Goal: Transaction & Acquisition: Subscribe to service/newsletter

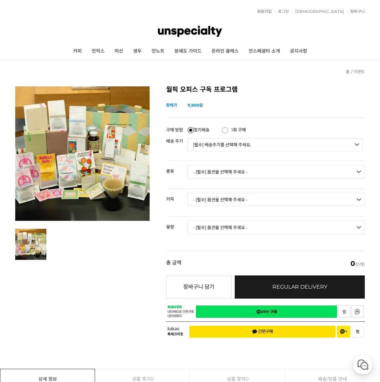
drag, startPoint x: 264, startPoint y: 120, endPoint x: 264, endPoint y: 126, distance: 6.3
click at [264, 120] on div "정기결제 구매 방법 정기배송 할인 1회 구매 배송 주기 [필수] 배송주기를 선택해 주세요. 1주 2주 3주 4주 정기배송 할인 save 결제 …" at bounding box center [265, 135] width 198 height 37
drag, startPoint x: 260, startPoint y: 134, endPoint x: 257, endPoint y: 144, distance: 10.8
click at [260, 137] on tbody "구매 방법 정기배송 할인 1회 구매 배송 주기 [필수] 배송주기를 선택해 주세요. 1주 2주 3주 4주 정기배송 할인 save 결제 시 : 할인" at bounding box center [265, 139] width 198 height 30
click at [257, 145] on select "[필수] 배송주기를 선택해 주세요. 1주 2주 3주 4주" at bounding box center [274, 144] width 175 height 13
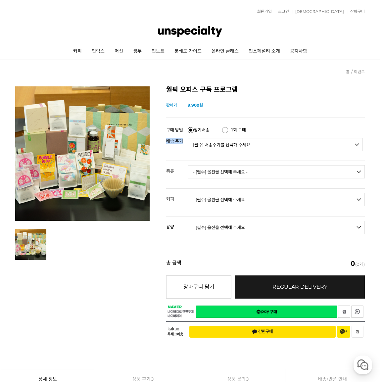
select select "1W"
click at [187, 138] on select "[필수] 배송주기를 선택해 주세요. 1주 2주 3주 4주" at bounding box center [274, 144] width 175 height 13
click at [242, 177] on select "- [필수] 옵션을 선택해 주세요 - ------------------- 언스페셜티 블렌드 로스터리 블렌드 싱글오리진" at bounding box center [275, 171] width 177 height 13
select select "언스페셜티 블렌드"
click at [187, 165] on select "- [필수] 옵션을 선택해 주세요 - ------------------- 언스페셜티 블렌드 로스터리 블렌드 싱글오리진" at bounding box center [275, 171] width 177 height 13
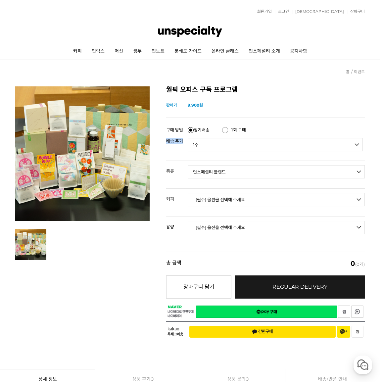
click at [234, 193] on select "- [필수] 옵션을 선택해 주세요 - ------------------- 케냠" at bounding box center [275, 199] width 177 height 13
select select "케냠"
click at [187, 193] on select "- [필수] 옵션을 선택해 주세요 - ------------------- 케냠" at bounding box center [275, 199] width 177 height 13
click at [227, 221] on select "- [필수] 옵션을 선택해 주세요 - ------------------- 500g" at bounding box center [275, 227] width 177 height 13
select select "**"
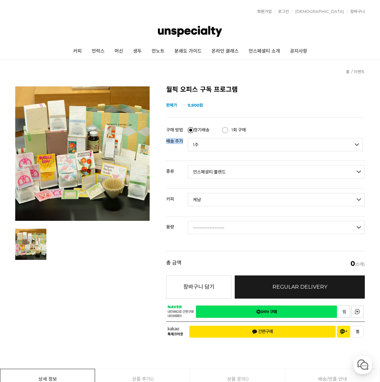
click at [187, 221] on select "- [필수] 옵션을 선택해 주세요 - ------------------- 500g" at bounding box center [275, 227] width 177 height 13
select select "*"
click at [226, 177] on select "- [필수] 옵션을 선택해 주세요 - ------------------- 언스페셜티 블렌드 로스터리 블렌드 싱글오리진" at bounding box center [275, 171] width 177 height 13
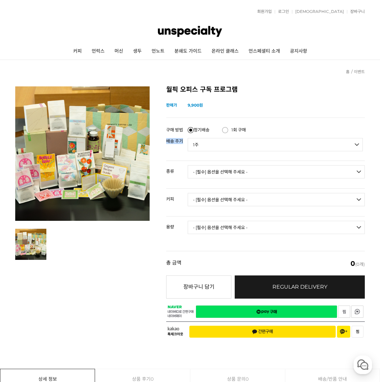
select select "언스페셜티 블렌드"
click at [187, 165] on select "- [필수] 옵션을 선택해 주세요 - ------------------- 언스페셜티 블렌드 로스터리 블렌드 싱글오리진" at bounding box center [275, 171] width 177 height 13
click at [225, 196] on select "- [필수] 옵션을 선택해 주세요 - ------------------- 케냠" at bounding box center [275, 199] width 177 height 13
select select "케냠"
click at [187, 193] on select "- [필수] 옵션을 선택해 주세요 - ------------------- 케냠" at bounding box center [275, 199] width 177 height 13
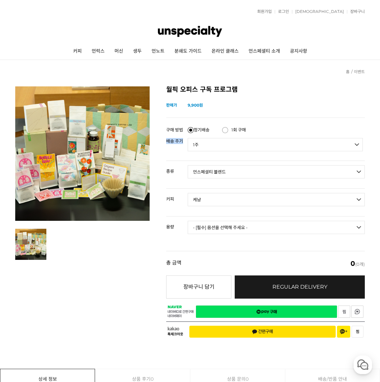
click at [216, 226] on select "- [필수] 옵션을 선택해 주세요 - ------------------- 500g" at bounding box center [275, 227] width 177 height 13
select select "500g"
click at [187, 221] on select "- [필수] 옵션을 선택해 주세요 - ------------------- 500g" at bounding box center [275, 227] width 177 height 13
select select "*"
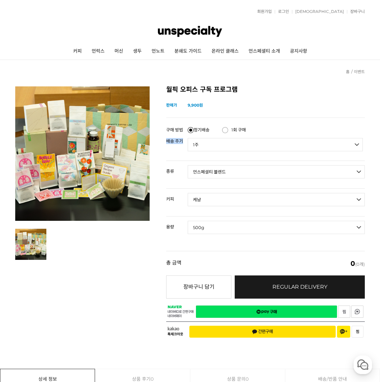
select select "*"
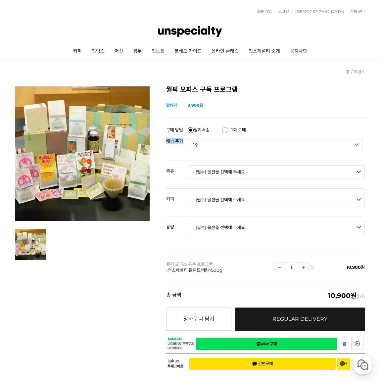
drag, startPoint x: 261, startPoint y: 318, endPoint x: 236, endPoint y: 21, distance: 297.9
click at [261, 318] on link "구매하기 예약주문 REGULAR DELIVERY" at bounding box center [299, 318] width 130 height 23
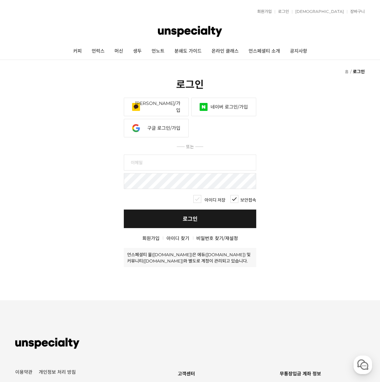
drag, startPoint x: 234, startPoint y: 80, endPoint x: 229, endPoint y: 79, distance: 5.4
click at [271, 76] on h2 "로그인" at bounding box center [189, 83] width 349 height 15
click at [79, 51] on link "커피" at bounding box center [77, 51] width 19 height 17
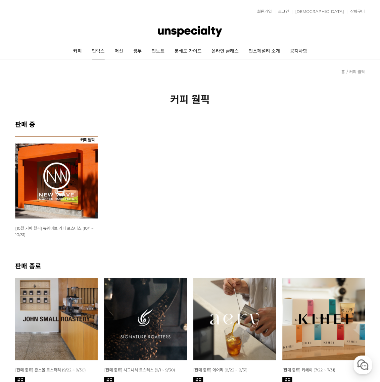
click at [102, 53] on link "언럭스" at bounding box center [98, 51] width 23 height 17
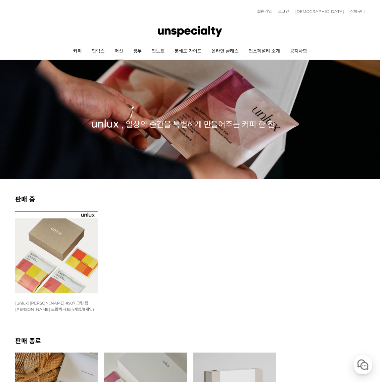
click at [122, 52] on link "머신" at bounding box center [118, 51] width 19 height 17
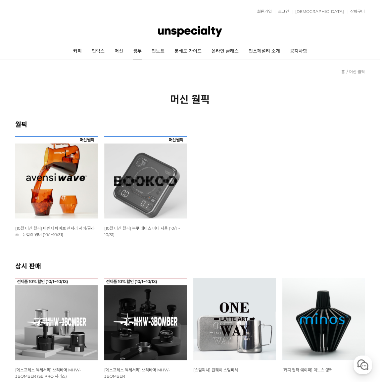
click at [142, 50] on link "생두" at bounding box center [137, 51] width 19 height 17
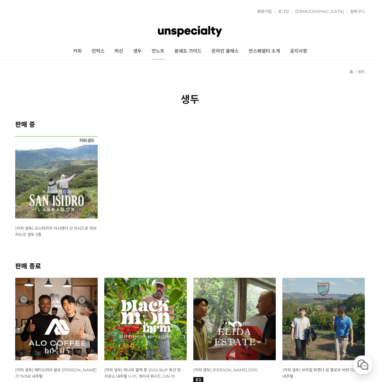
click at [152, 51] on link "언노트" at bounding box center [157, 51] width 23 height 17
click at [191, 53] on link "분쇄도 가이드" at bounding box center [187, 51] width 37 height 17
click at [227, 49] on link "온라인 클래스" at bounding box center [224, 51] width 37 height 17
click at [84, 48] on link "커피" at bounding box center [77, 51] width 19 height 17
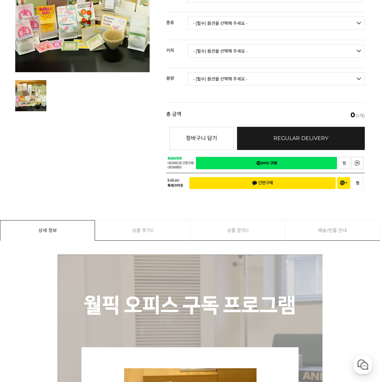
scroll to position [270, 0]
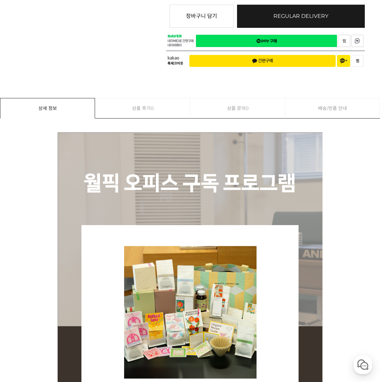
click at [224, 113] on link "상품 문의 0" at bounding box center [237, 108] width 95 height 20
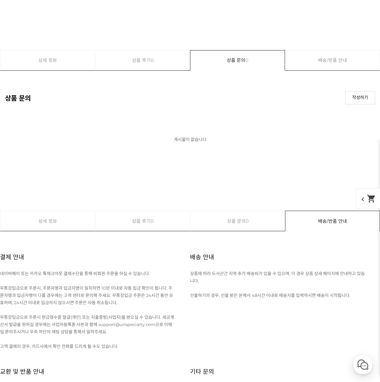
click at [160, 63] on link "상품 후기 0" at bounding box center [142, 60] width 95 height 20
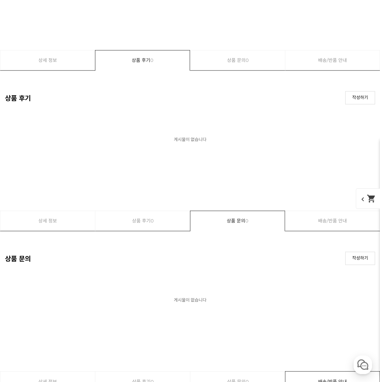
click at [78, 61] on link "상세 정보" at bounding box center [47, 60] width 95 height 20
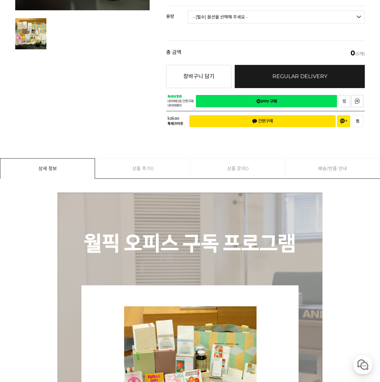
click at [312, 166] on link "배송/반품 안내" at bounding box center [332, 168] width 94 height 20
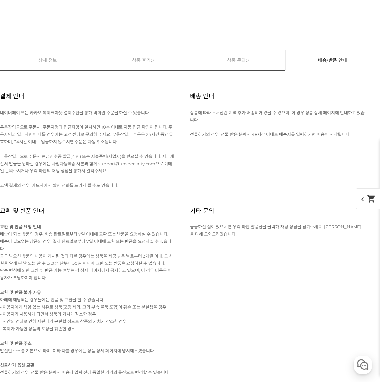
click at [71, 67] on link "상세 정보" at bounding box center [47, 60] width 95 height 20
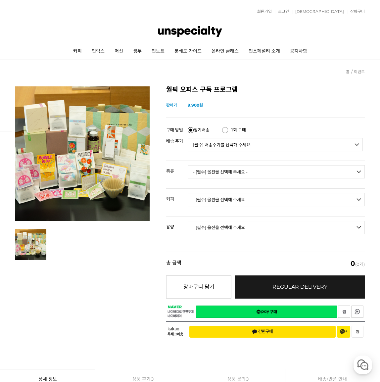
click at [232, 132] on label "1회 구매" at bounding box center [234, 130] width 24 height 7
click at [228, 132] on input "1회 구매" at bounding box center [225, 130] width 6 height 6
radio input "true"
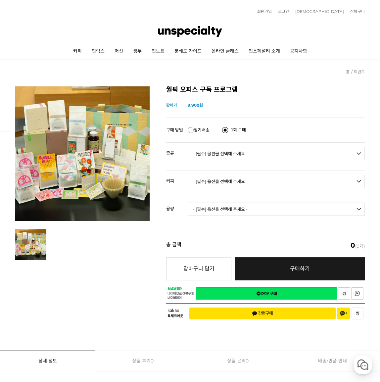
click at [221, 152] on select "- [필수] 옵션을 선택해 주세요 - ------------------- 언스페셜티 블렌드 로스터리 블렌드 싱글오리진" at bounding box center [275, 153] width 177 height 13
select select "싱글오리진"
click at [187, 147] on select "- [필수] 옵션을 선택해 주세요 - ------------------- 언스페셜티 블렌드 로스터리 블렌드 싱글오리진" at bounding box center [275, 153] width 177 height 13
click at [219, 172] on td "- [필수] 옵션을 선택해 주세요 - ------------------- 케냐 [GEOGRAPHIC_DATA]" at bounding box center [275, 183] width 177 height 27
click at [219, 177] on select "- [필수] 옵션을 선택해 주세요 - ------------------- 케냐 [GEOGRAPHIC_DATA]" at bounding box center [275, 181] width 177 height 13
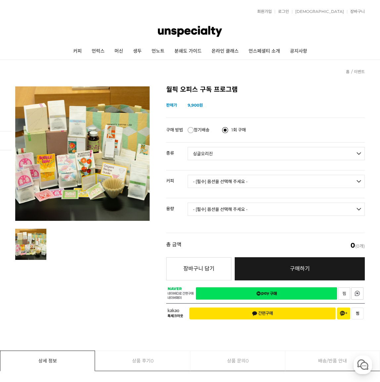
click at [187, 175] on select "- [필수] 옵션을 선택해 주세요 - ------------------- 케냐 [GEOGRAPHIC_DATA]" at bounding box center [275, 181] width 177 height 13
click at [217, 198] on tbody "용량 - [필수] 옵션을 선택해 주세요 - ------------------- 500g" at bounding box center [265, 212] width 198 height 28
click at [215, 207] on select "- [필수] 옵션을 선택해 주세요 - ------------------- 500g" at bounding box center [275, 208] width 177 height 13
click at [218, 183] on select "- [필수] 옵션을 선택해 주세요 - ------------------- 케냐 [GEOGRAPHIC_DATA]" at bounding box center [275, 181] width 177 height 13
select select "케냐"
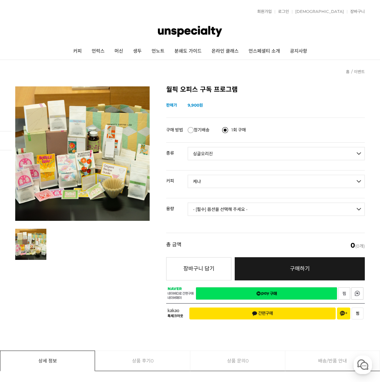
click at [187, 175] on select "- [필수] 옵션을 선택해 주세요 - ------------------- 케냐 베트남" at bounding box center [275, 181] width 177 height 13
click at [217, 147] on select "- [필수] 옵션을 선택해 주세요 - ------------------- 언스페셜티 블렌드 로스터리 블렌드 싱글오리진" at bounding box center [275, 153] width 177 height 13
click at [215, 154] on select "- [필수] 옵션을 선택해 주세요 - ------------------- 언스페셜티 블렌드 로스터리 블렌드 싱글오리진" at bounding box center [275, 153] width 177 height 13
drag, startPoint x: 214, startPoint y: 153, endPoint x: 214, endPoint y: 159, distance: 5.6
click at [214, 154] on select "- [필수] 옵션을 선택해 주세요 - ------------------- 언스페셜티 블렌드 로스터리 블렌드 싱글오리진" at bounding box center [275, 153] width 177 height 13
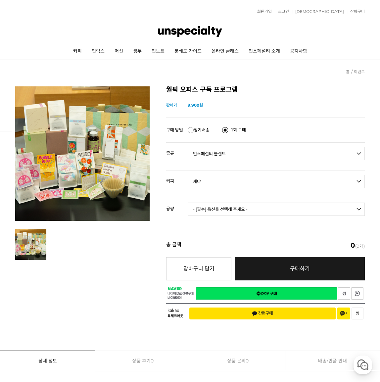
click at [187, 147] on select "- [필수] 옵션을 선택해 주세요 - ------------------- 언스페셜티 블렌드 로스터리 블렌드 싱글오리진" at bounding box center [275, 153] width 177 height 13
select select "*"
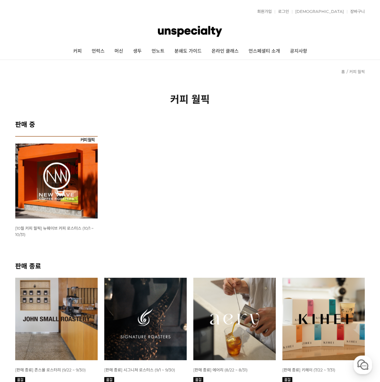
click at [94, 167] on img at bounding box center [56, 177] width 82 height 82
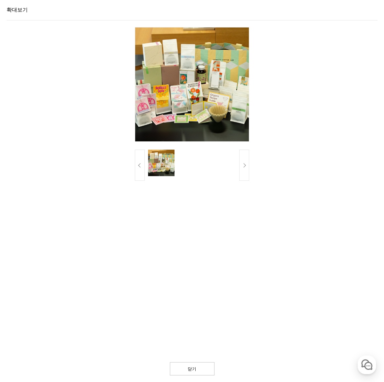
click at [183, 100] on img at bounding box center [192, 84] width 114 height 114
